Goal: Find specific page/section: Find specific page/section

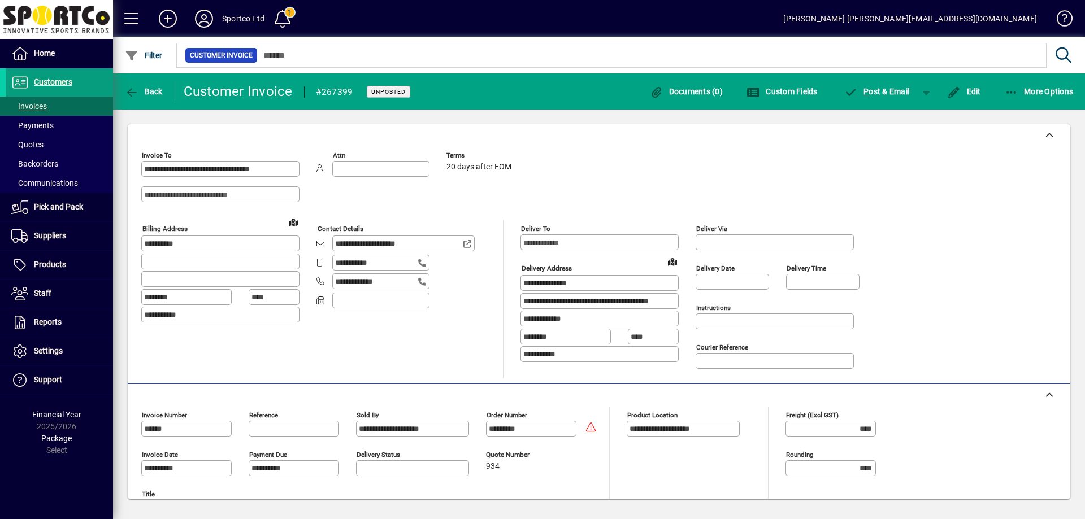
scroll to position [281, 0]
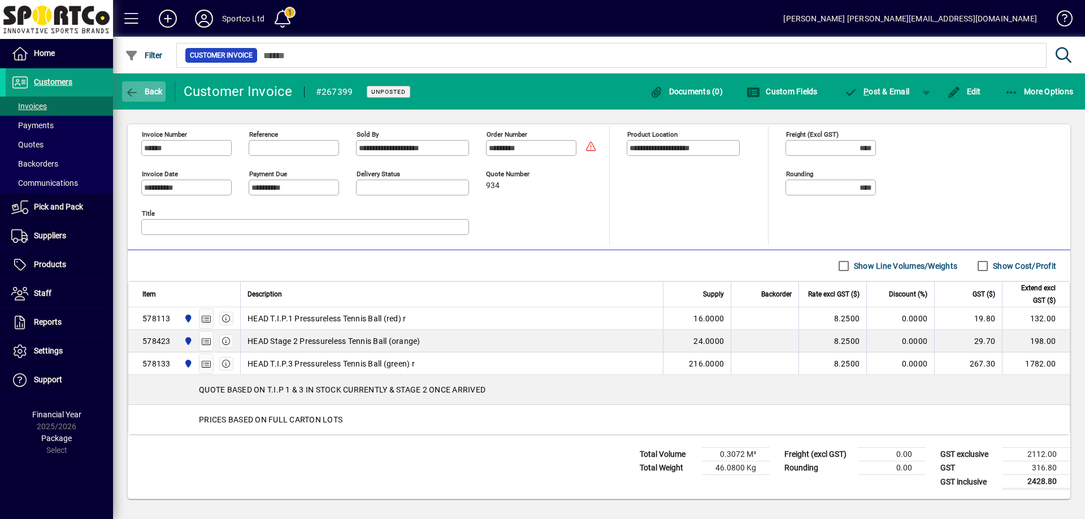
click at [135, 92] on icon "button" at bounding box center [132, 92] width 14 height 11
